Goal: Task Accomplishment & Management: Manage account settings

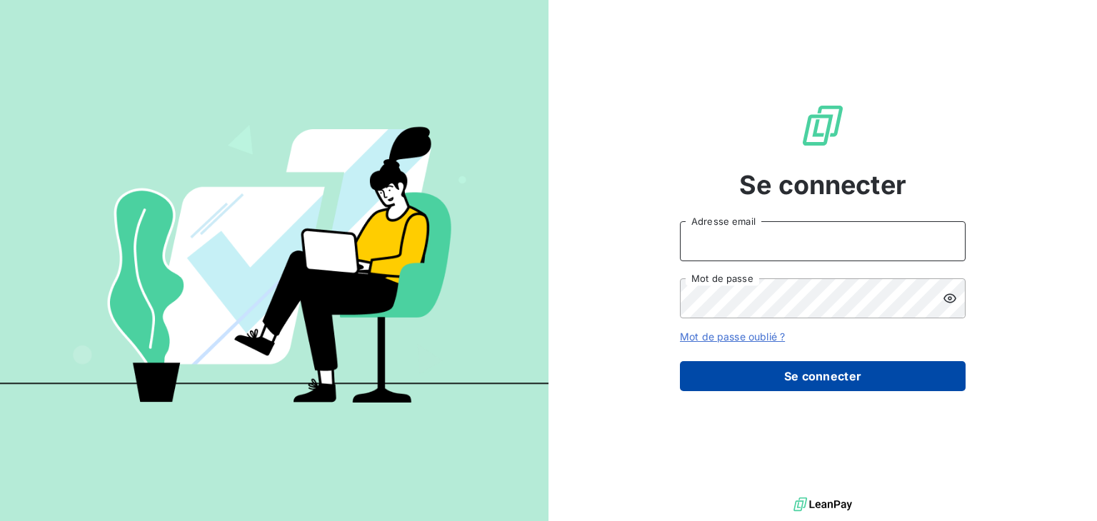
type input "[EMAIL_ADDRESS][DOMAIN_NAME]"
click at [806, 390] on button "Se connecter" at bounding box center [823, 376] width 286 height 30
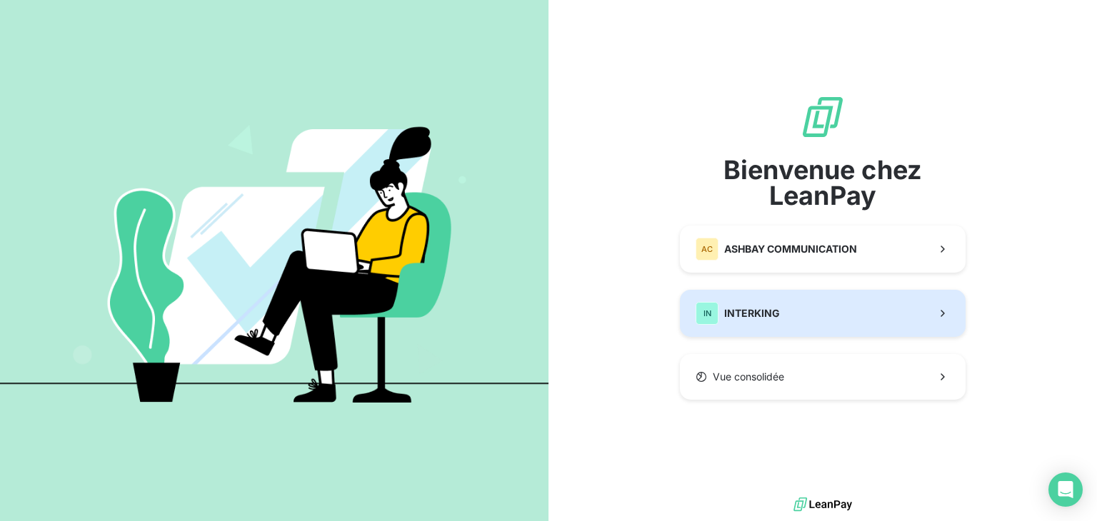
click at [786, 318] on button "IN INTERKING" at bounding box center [823, 313] width 286 height 47
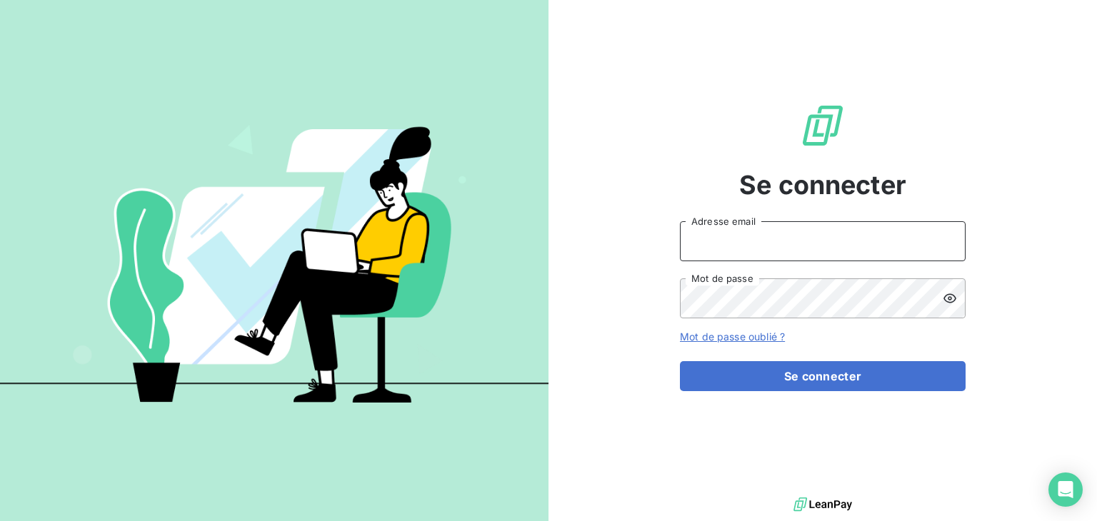
type input "[EMAIL_ADDRESS][DOMAIN_NAME]"
